Goal: Task Accomplishment & Management: Complete application form

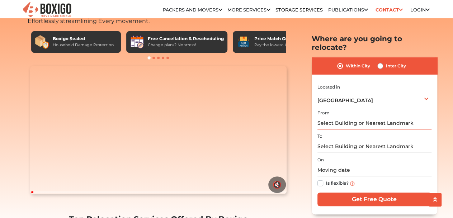
click at [328, 117] on input "text" at bounding box center [375, 123] width 114 height 13
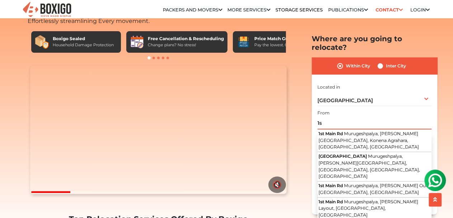
type input "1"
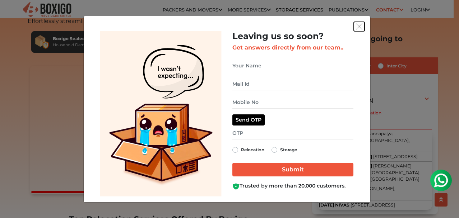
click at [358, 28] on img "get free quote dialog" at bounding box center [359, 26] width 6 height 6
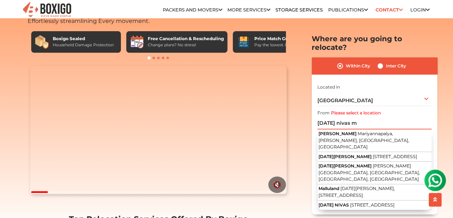
drag, startPoint x: 354, startPoint y: 112, endPoint x: 293, endPoint y: 129, distance: 63.4
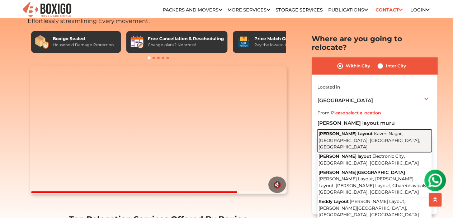
click at [407, 130] on button "[PERSON_NAME] Layout Kaveri Nagar, [GEOGRAPHIC_DATA], [GEOGRAPHIC_DATA], [GEOGR…" at bounding box center [375, 141] width 114 height 23
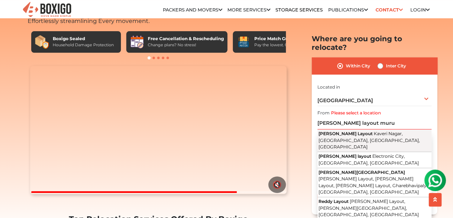
type input "[PERSON_NAME] Layout, Kaveri Nagar, [GEOGRAPHIC_DATA], [GEOGRAPHIC_DATA], [GEOG…"
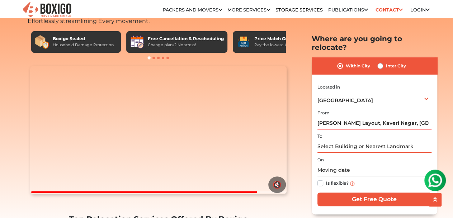
click at [346, 140] on input "text" at bounding box center [375, 146] width 114 height 13
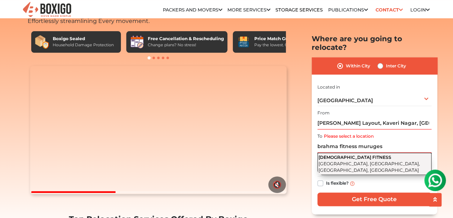
click at [370, 161] on span "[GEOGRAPHIC_DATA], [GEOGRAPHIC_DATA], [GEOGRAPHIC_DATA], [GEOGRAPHIC_DATA]" at bounding box center [370, 167] width 102 height 12
type input "[DEMOGRAPHIC_DATA] FITNESS, [GEOGRAPHIC_DATA], [GEOGRAPHIC_DATA], [GEOGRAPHIC_D…"
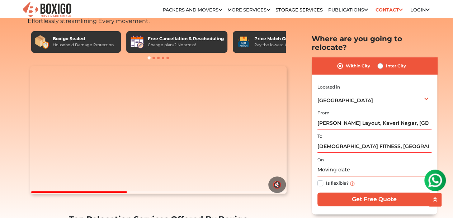
click at [345, 164] on input "text" at bounding box center [375, 170] width 114 height 13
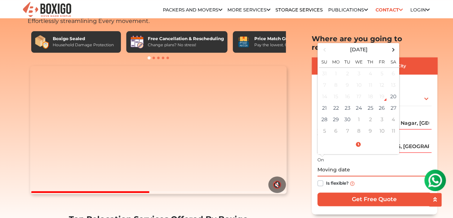
click at [383, 91] on div "19" at bounding box center [382, 96] width 11 height 11
